Goal: Information Seeking & Learning: Find specific fact

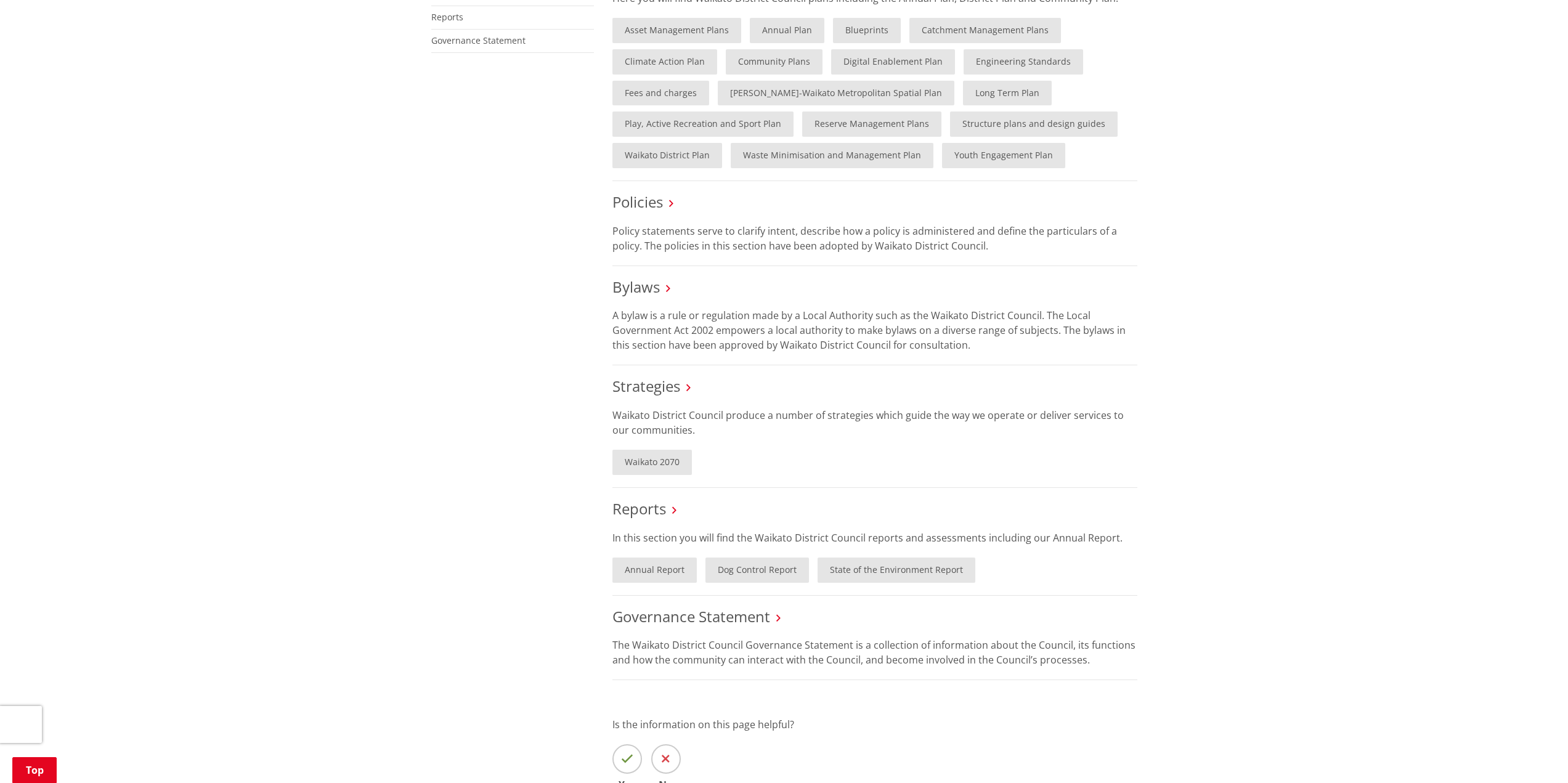
scroll to position [431, 0]
click at [652, 279] on link "Bylaws" at bounding box center [636, 285] width 47 height 20
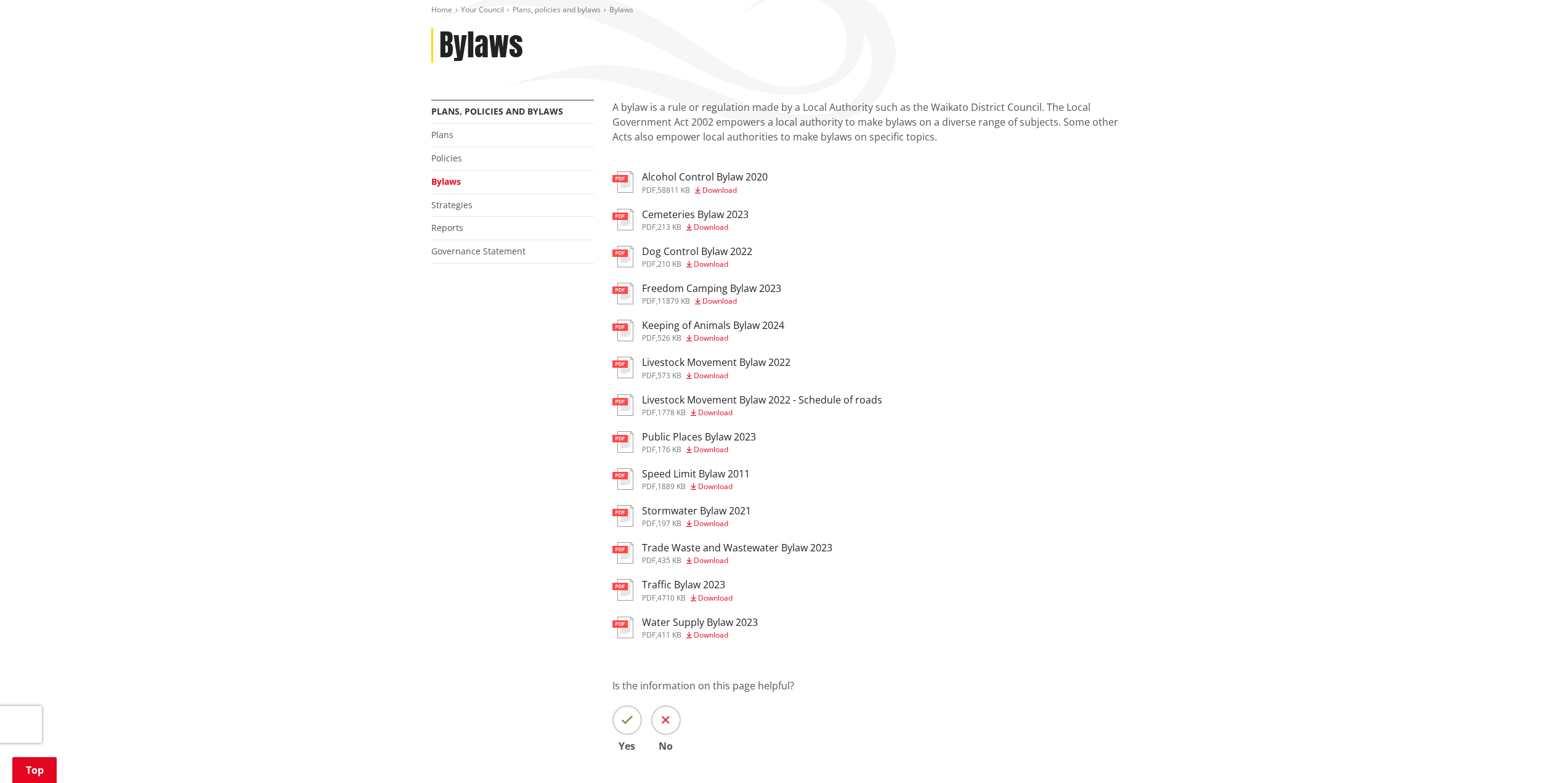
scroll to position [184, 0]
click at [668, 583] on h3 "Traffic Bylaw 2023" at bounding box center [687, 584] width 91 height 12
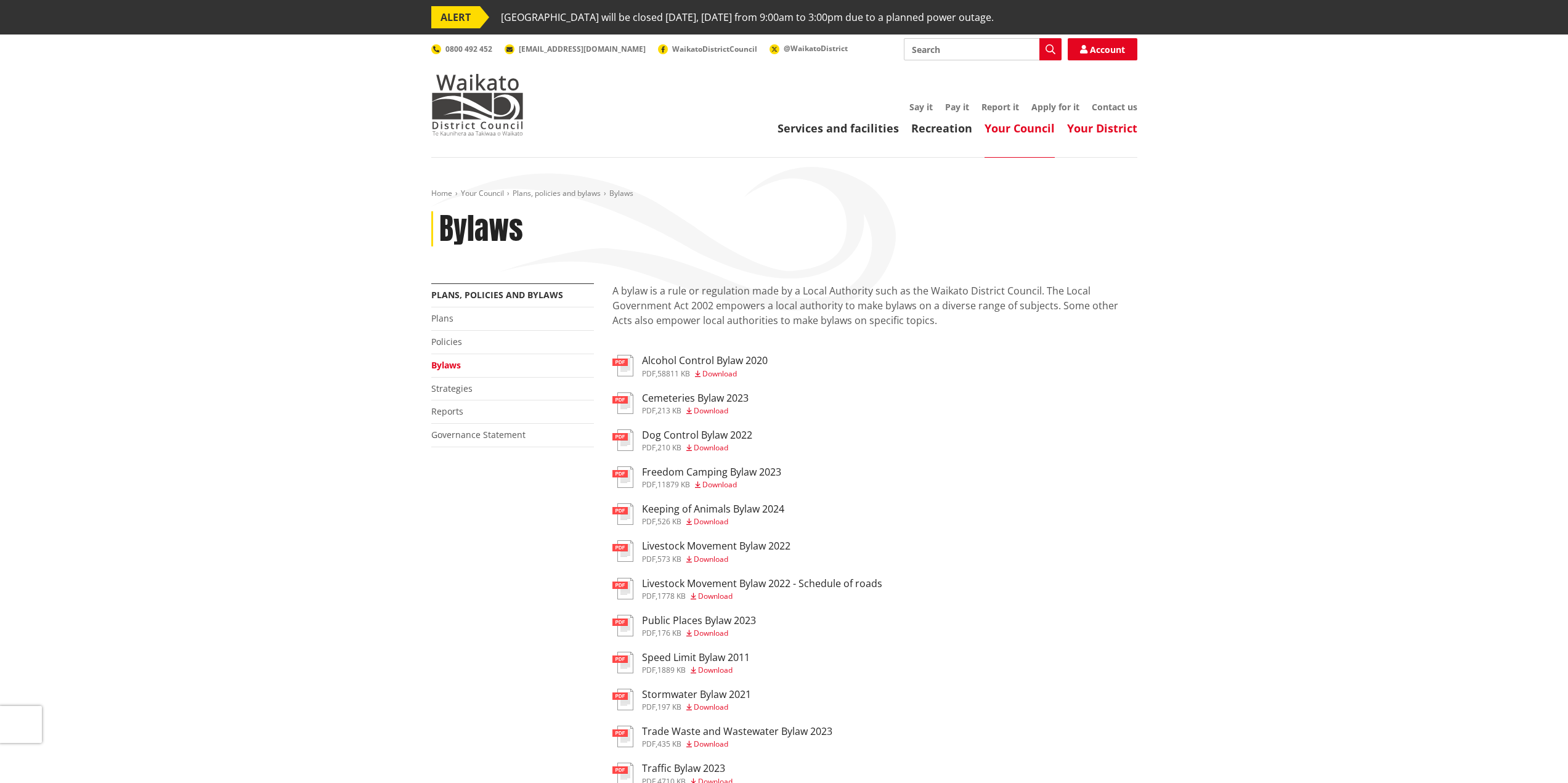
click at [1088, 124] on link "Your District" at bounding box center [1102, 127] width 70 height 15
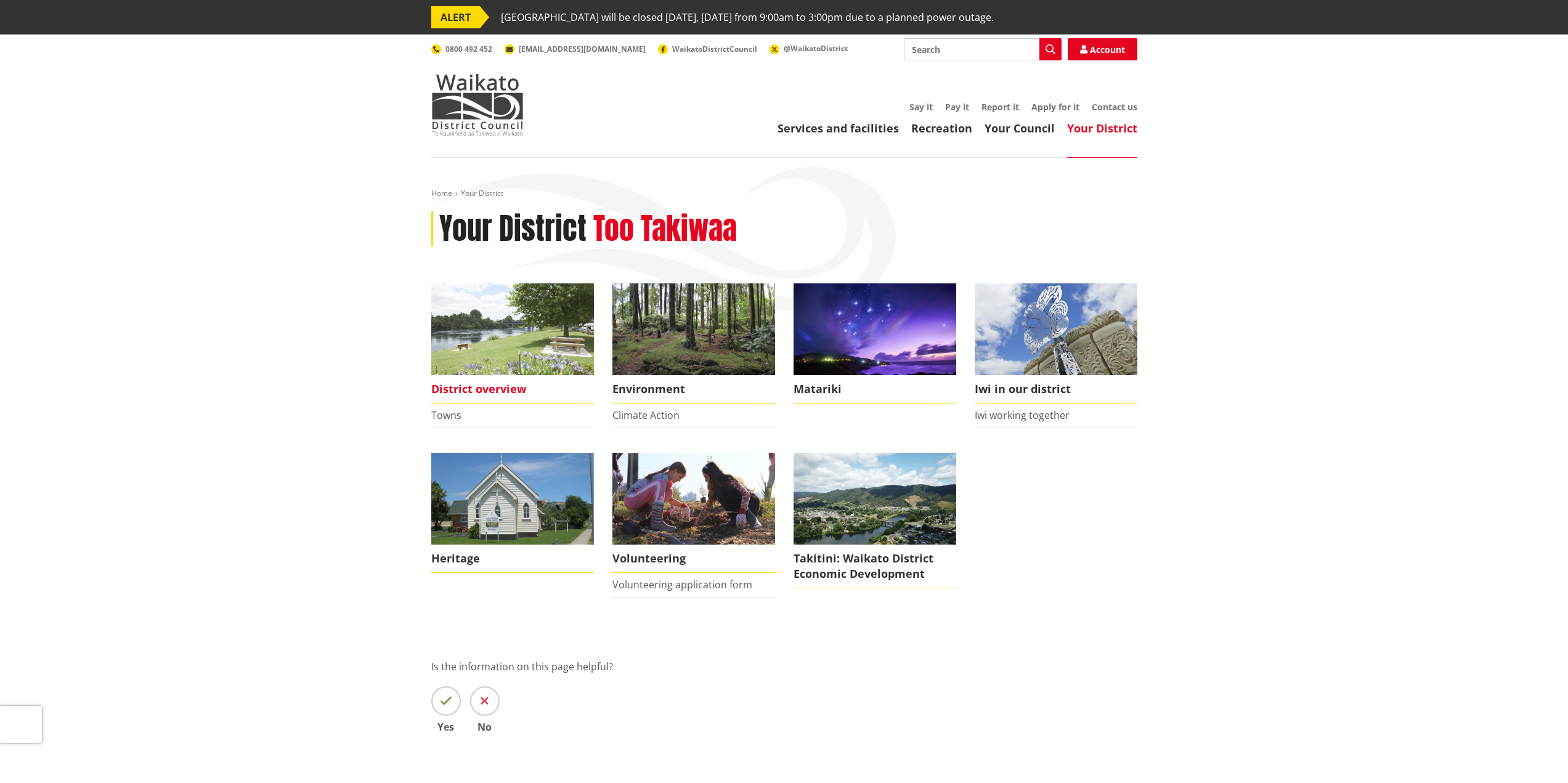
click at [513, 396] on span "District overview" at bounding box center [512, 389] width 163 height 28
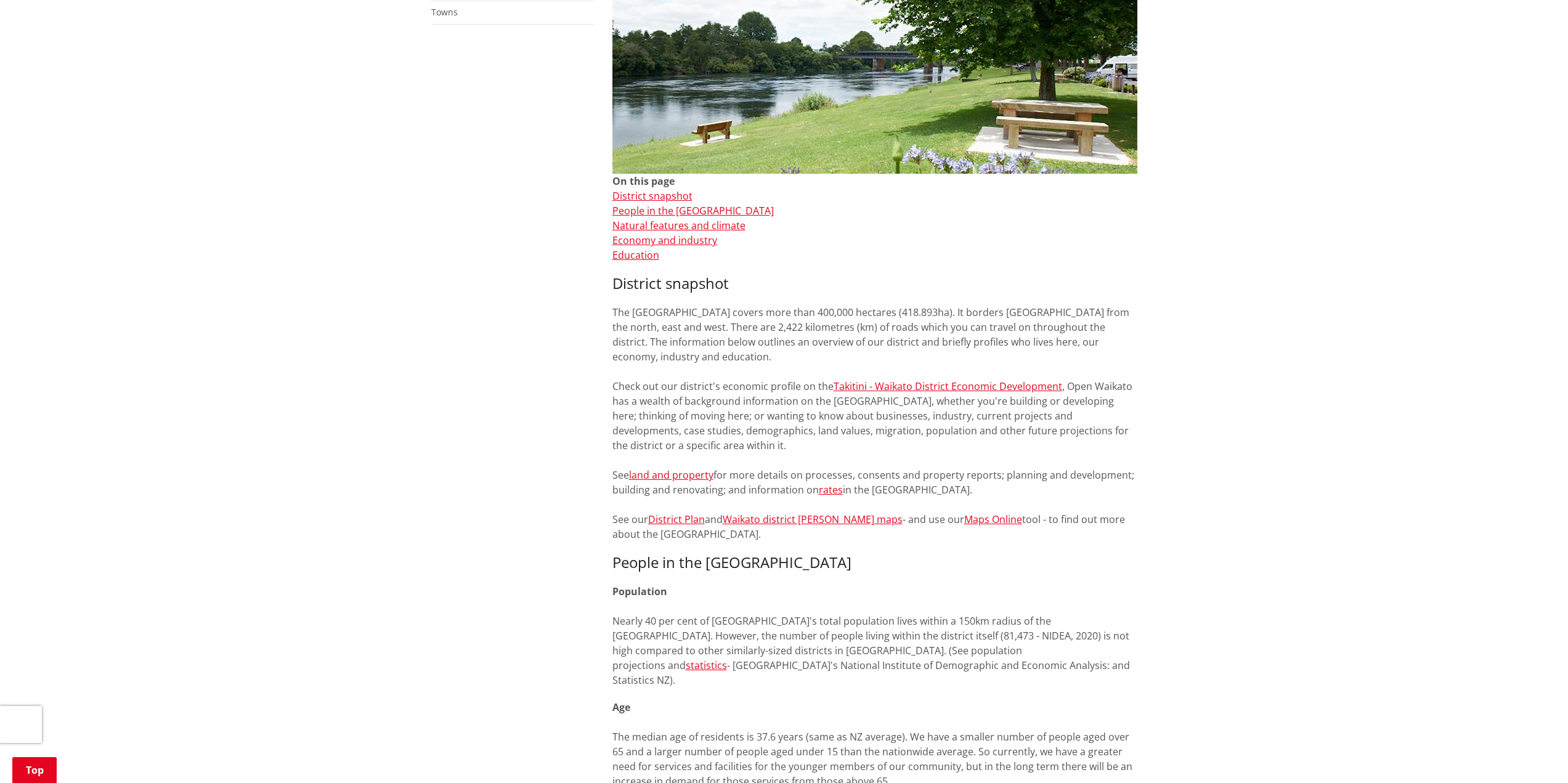
scroll to position [308, 0]
drag, startPoint x: 937, startPoint y: 310, endPoint x: 657, endPoint y: 326, distance: 280.5
click at [657, 326] on p "The [GEOGRAPHIC_DATA] covers more than 400,000 hectares (418.893ha). It borders…" at bounding box center [875, 421] width 525 height 236
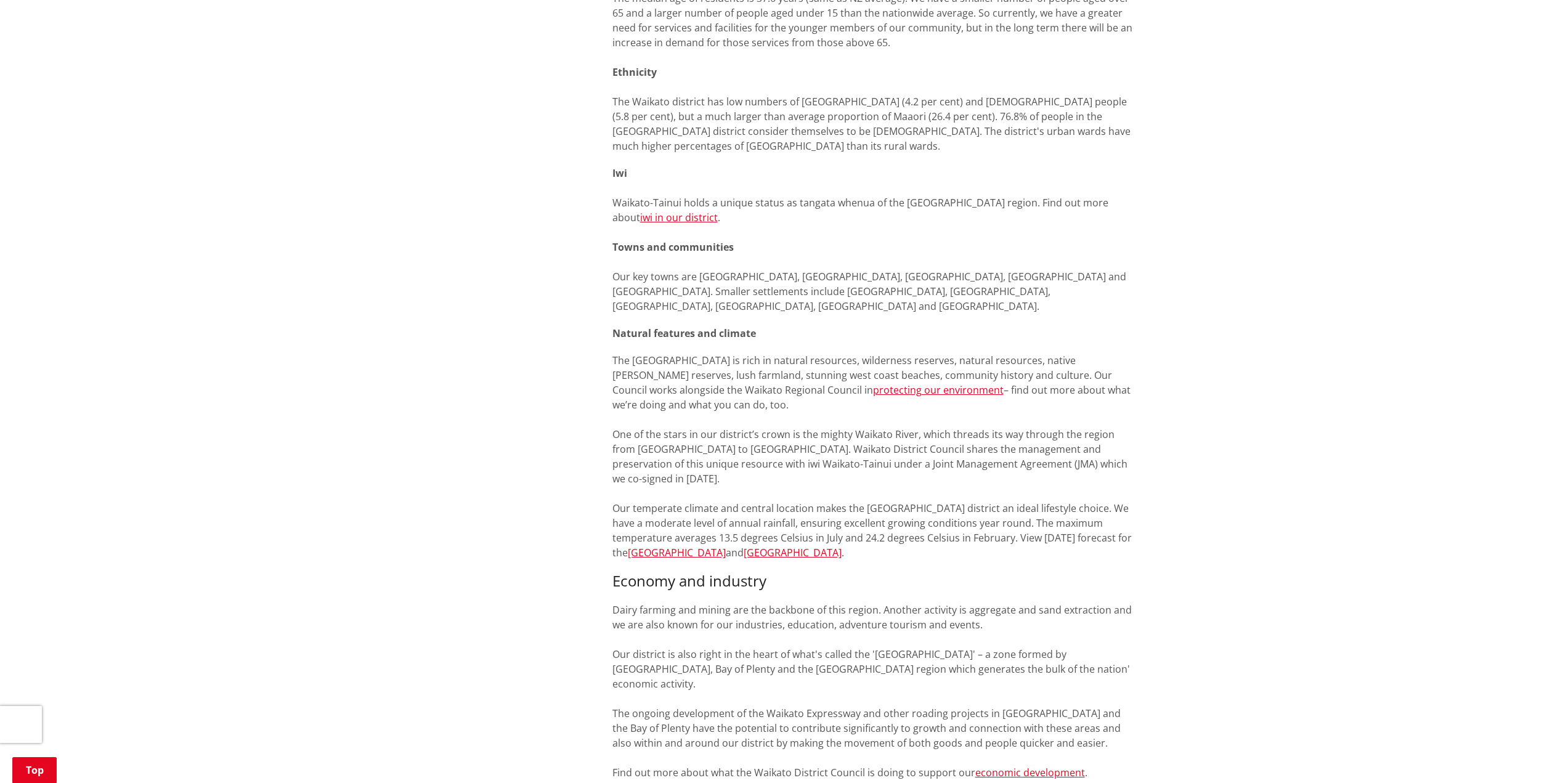
scroll to position [1046, 0]
click at [696, 269] on span "ur key towns are [GEOGRAPHIC_DATA], [GEOGRAPHIC_DATA], [GEOGRAPHIC_DATA], [GEOG…" at bounding box center [869, 290] width 514 height 43
click at [695, 269] on span "ur key towns are [GEOGRAPHIC_DATA], [GEOGRAPHIC_DATA], [GEOGRAPHIC_DATA], [GEOG…" at bounding box center [869, 290] width 514 height 43
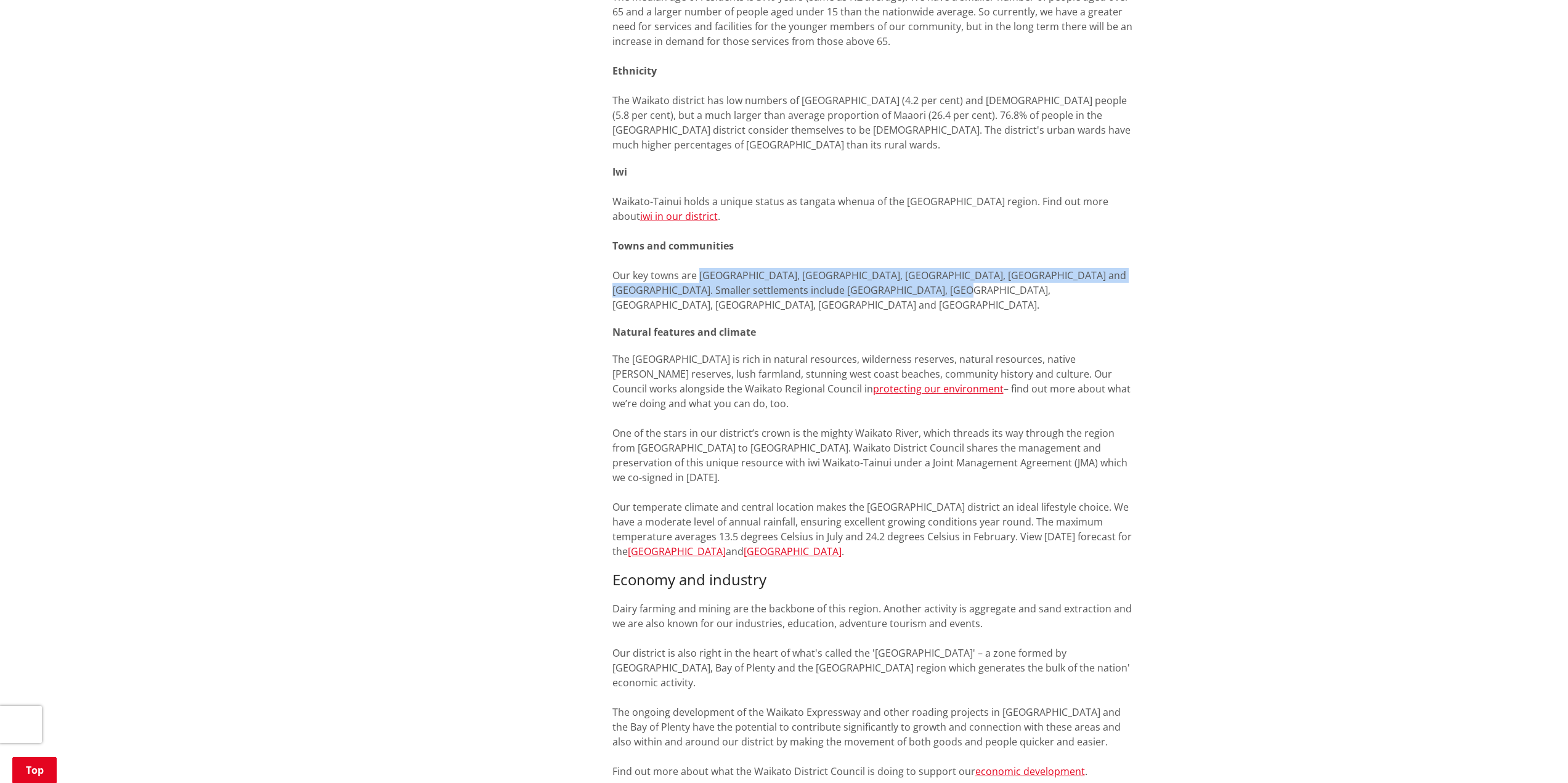
drag, startPoint x: 697, startPoint y: 258, endPoint x: 942, endPoint y: 280, distance: 246.0
click at [942, 280] on span "ur key towns are [GEOGRAPHIC_DATA], [GEOGRAPHIC_DATA], [GEOGRAPHIC_DATA], [GEOG…" at bounding box center [869, 290] width 514 height 43
copy span "Raglan, [PERSON_NAME], Ngaaruaawahia, [GEOGRAPHIC_DATA] and [GEOGRAPHIC_DATA]. …"
